Goal: Task Accomplishment & Management: Manage account settings

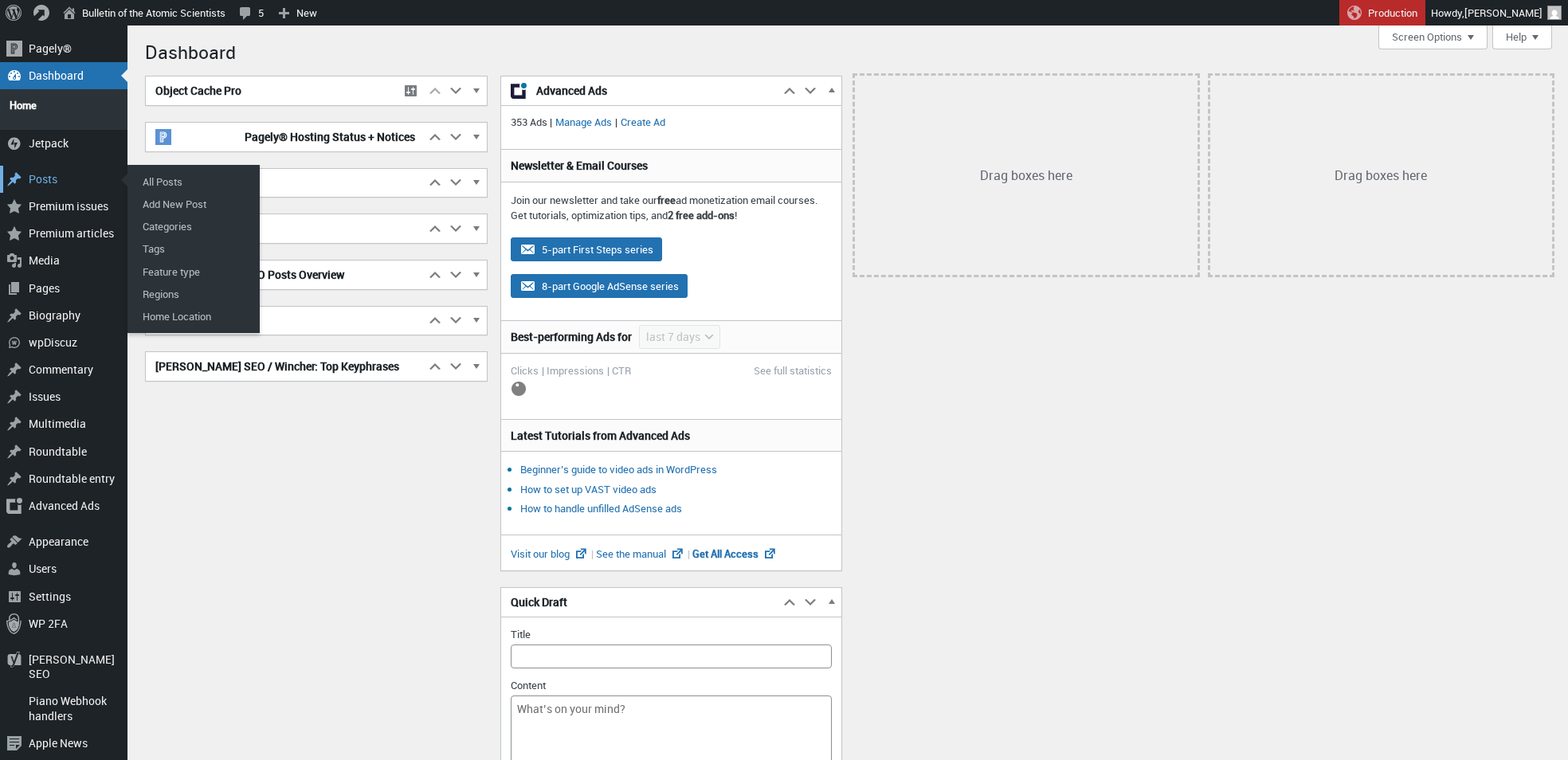
click at [63, 172] on div "Posts" at bounding box center [64, 179] width 127 height 27
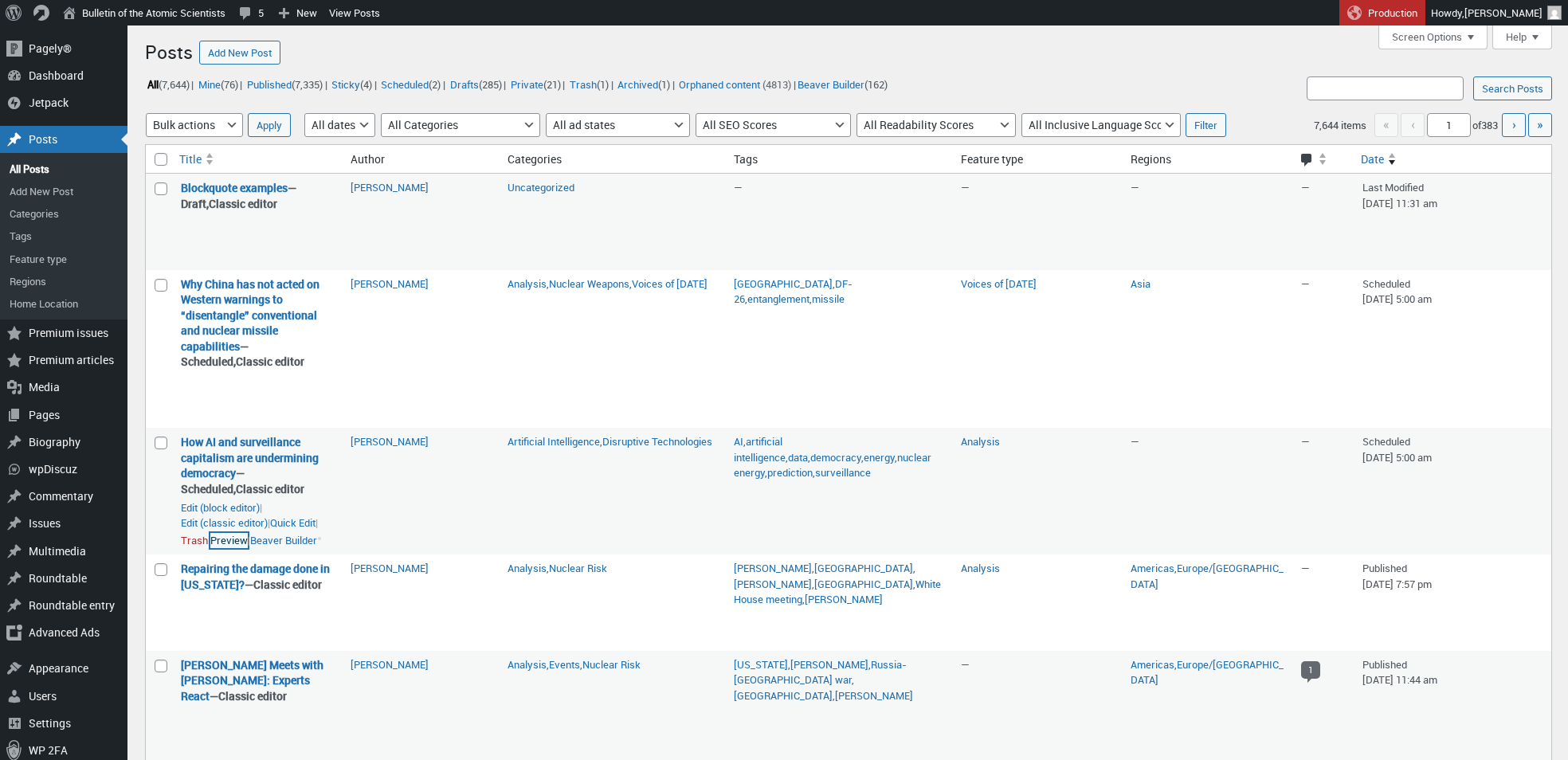
click at [240, 548] on link "Preview" at bounding box center [230, 540] width 38 height 16
